Goal: Information Seeking & Learning: Learn about a topic

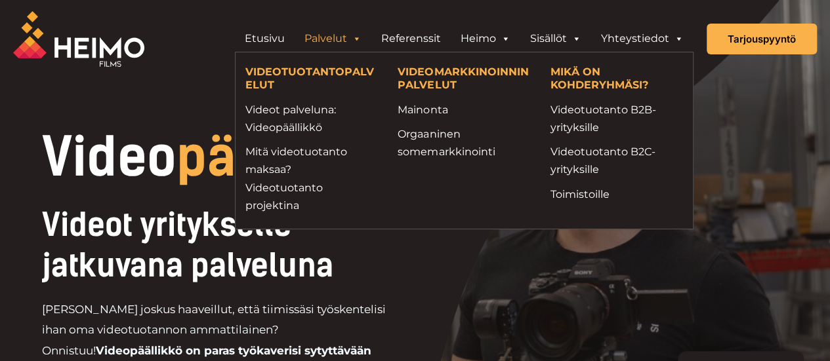
click at [360, 40] on span "Header Widget 1" at bounding box center [356, 39] width 10 height 26
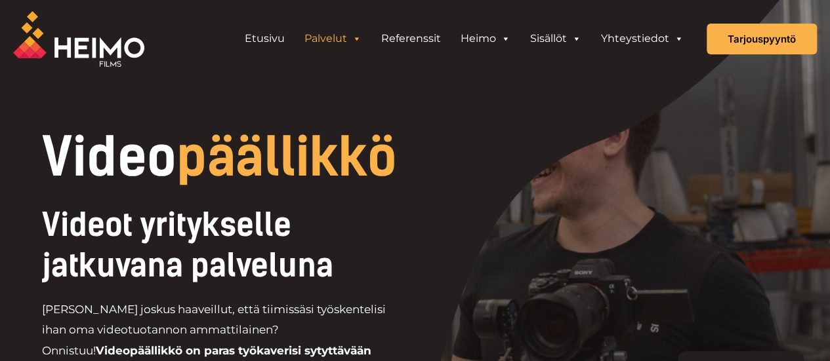
click at [361, 40] on span "Header Widget 1" at bounding box center [356, 39] width 10 height 26
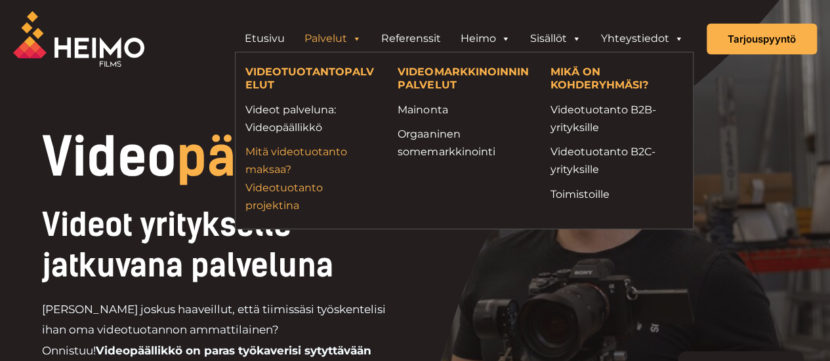
click at [290, 186] on link "Mitä videotuotanto maksaa? Videotuotanto projektina" at bounding box center [311, 179] width 133 height 72
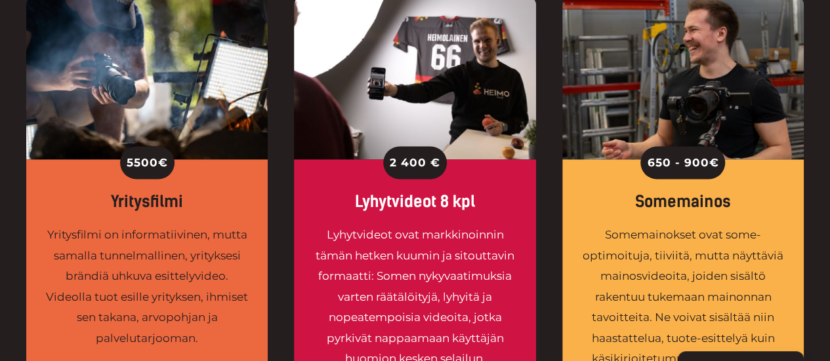
scroll to position [1181, 0]
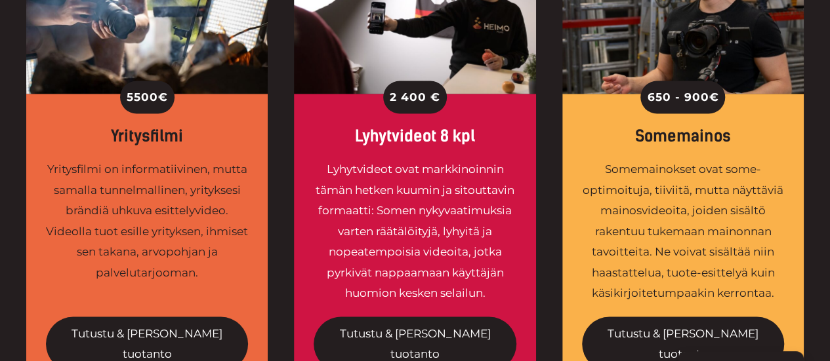
click at [443, 198] on div "Lyhytvideot ovat markkinoinnin tämän hetken kuumin ja sitouttavin formaatti: So…" at bounding box center [415, 231] width 202 height 145
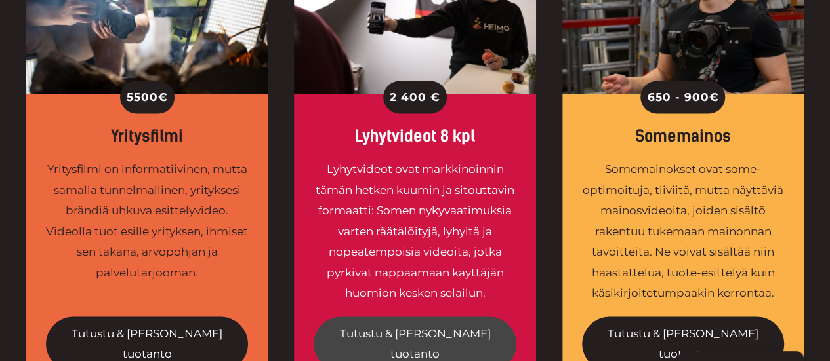
click at [389, 317] on link "Tutustu & [PERSON_NAME] tuotanto" at bounding box center [415, 344] width 202 height 54
